Goal: Answer question/provide support

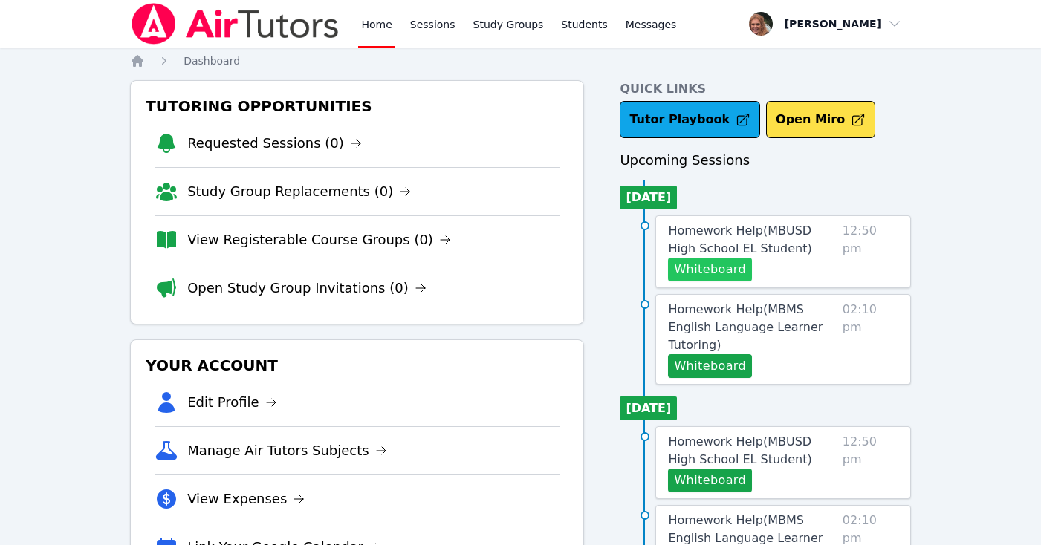
click at [698, 276] on button "Whiteboard" at bounding box center [710, 270] width 84 height 24
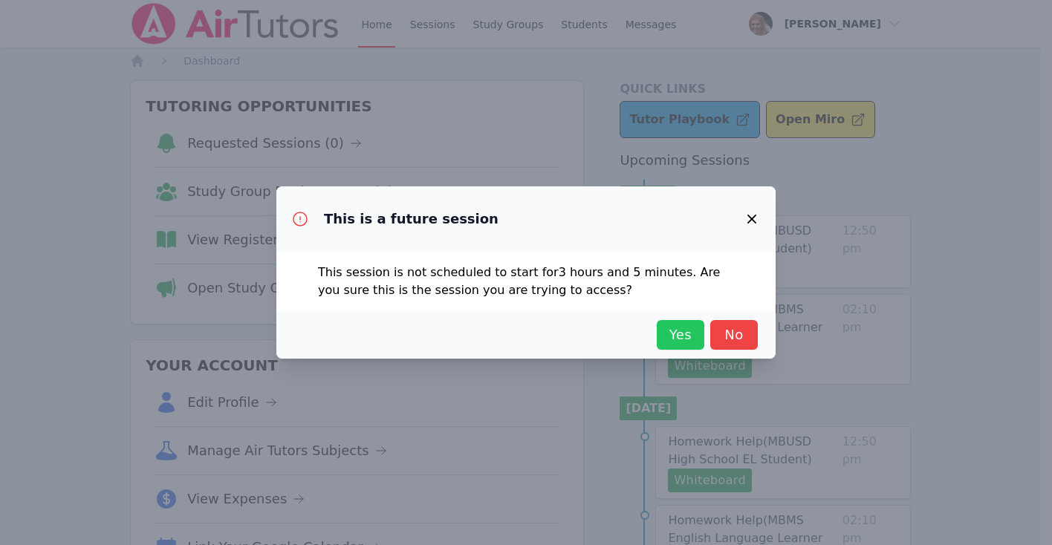
click at [675, 336] on span "Yes" at bounding box center [680, 335] width 33 height 21
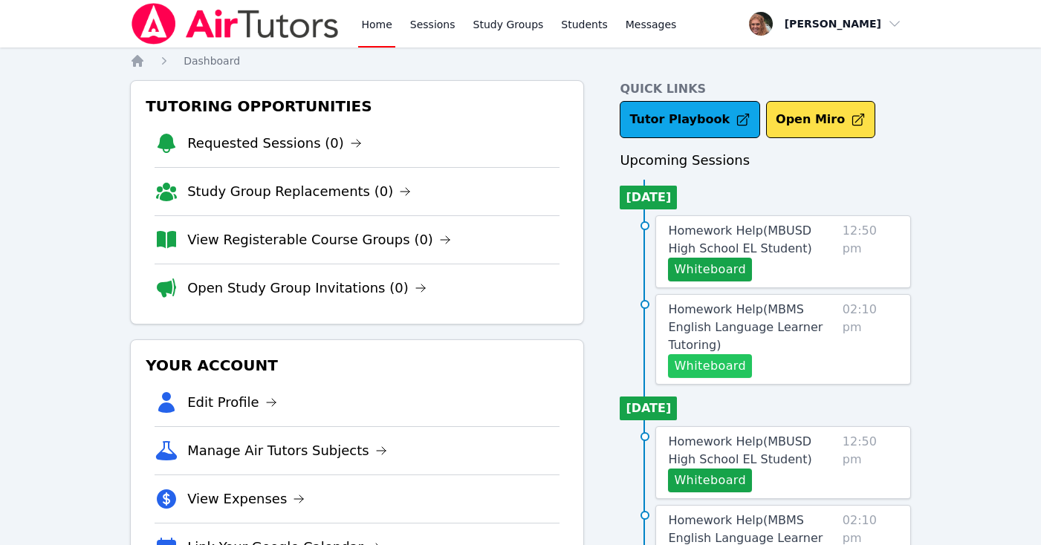
click at [726, 354] on button "Whiteboard" at bounding box center [710, 366] width 84 height 24
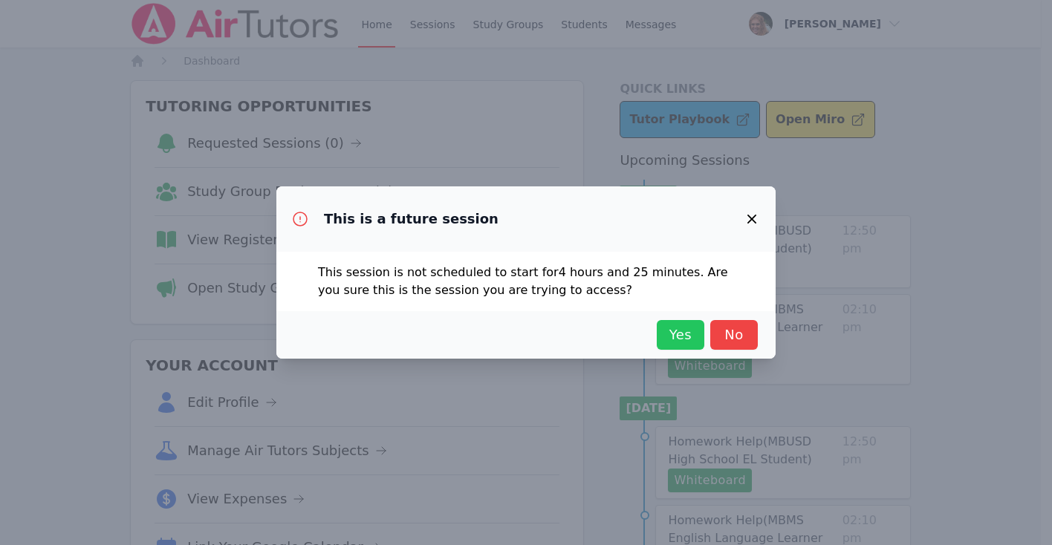
click at [683, 332] on span "Yes" at bounding box center [680, 335] width 33 height 21
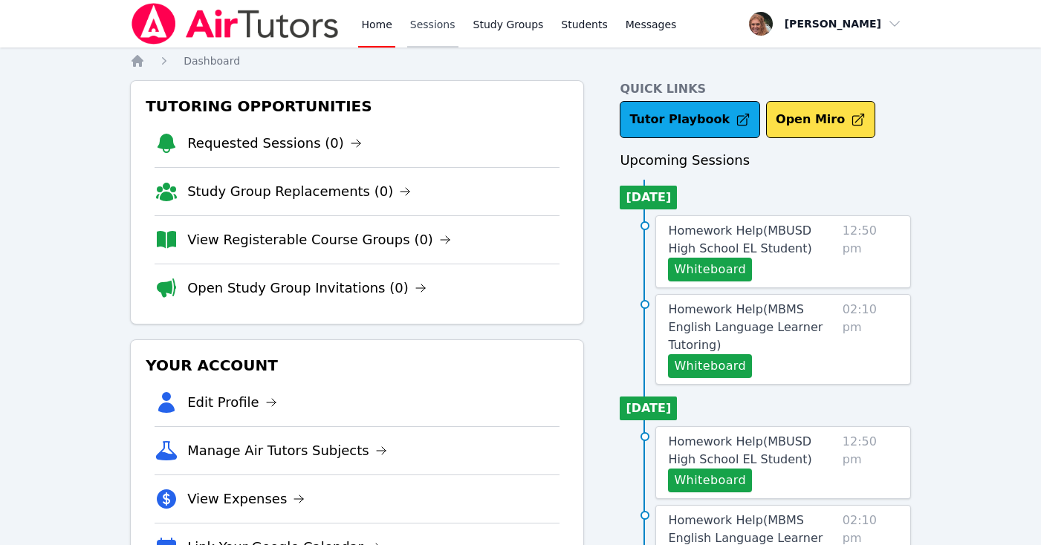
click at [423, 31] on link "Sessions" at bounding box center [432, 24] width 51 height 48
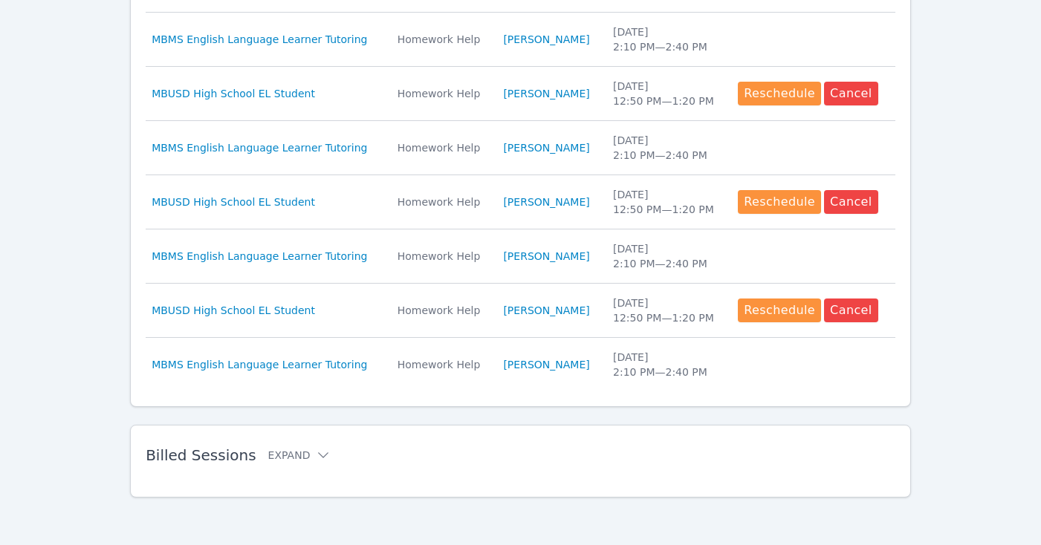
scroll to position [691, 0]
click at [316, 451] on icon at bounding box center [323, 455] width 15 height 15
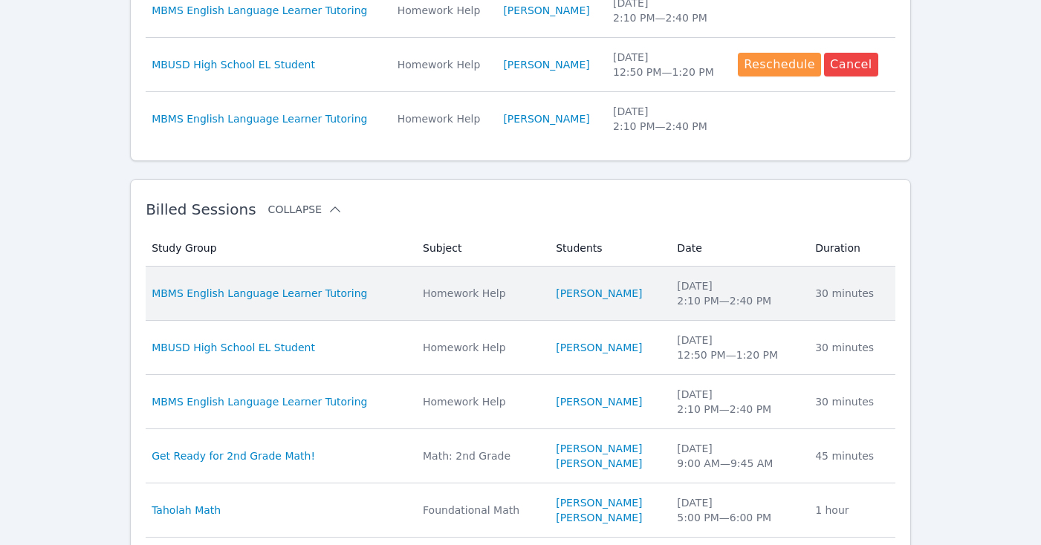
scroll to position [942, 0]
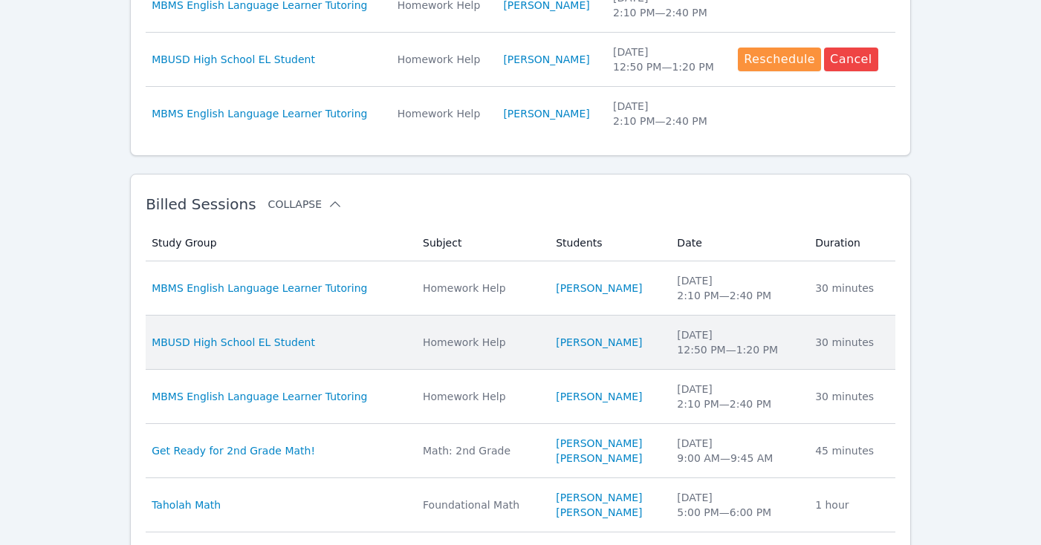
click at [414, 339] on td "Subject Homework Help" at bounding box center [480, 343] width 133 height 54
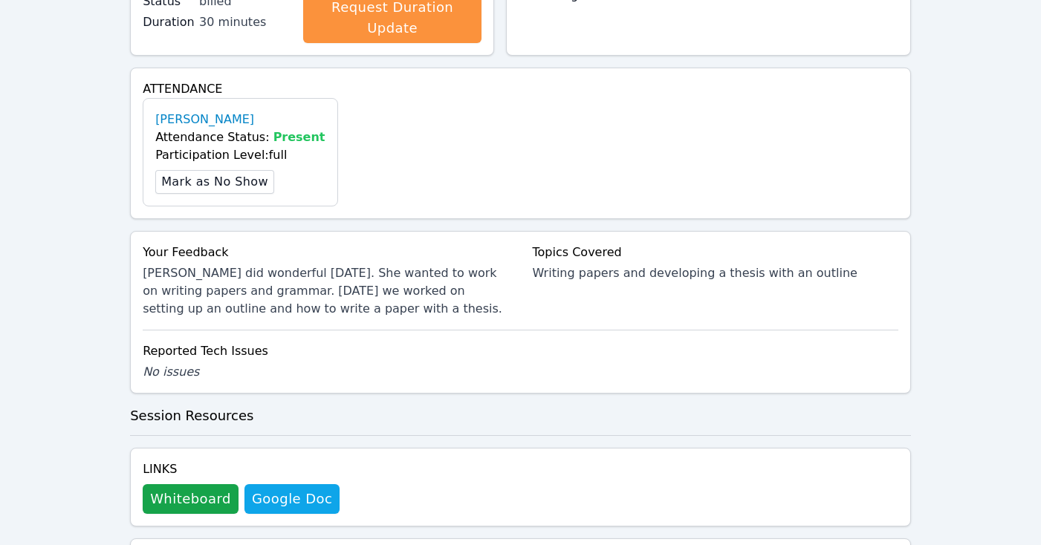
scroll to position [408, 0]
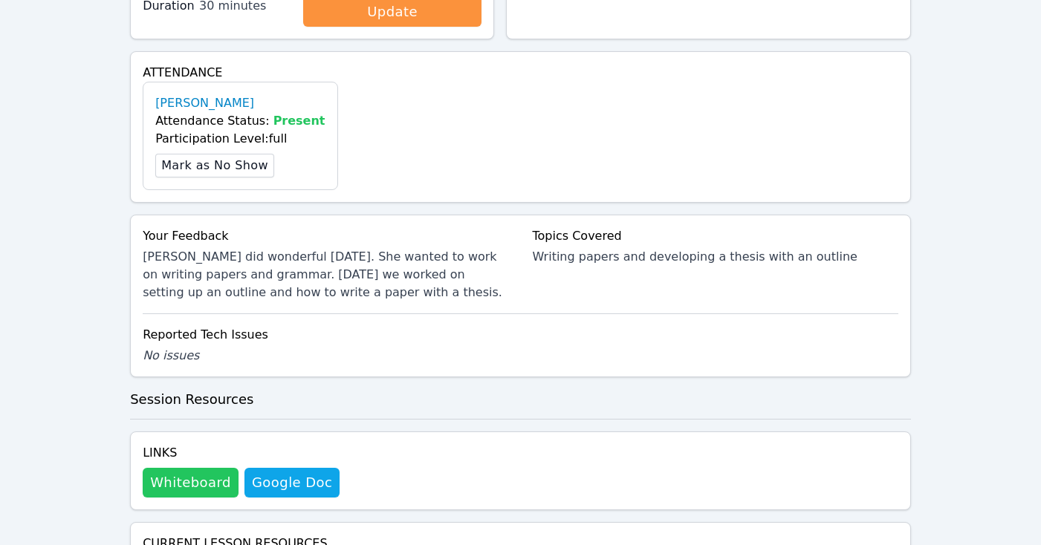
click at [213, 477] on button "Whiteboard" at bounding box center [191, 483] width 96 height 30
